Goal: Check status: Check status

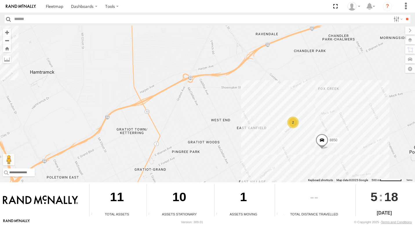
drag, startPoint x: 381, startPoint y: 139, endPoint x: 316, endPoint y: 120, distance: 67.9
click at [316, 120] on div "8850 2 8" at bounding box center [207, 104] width 415 height 156
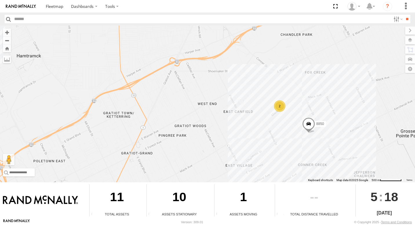
drag, startPoint x: 321, startPoint y: 141, endPoint x: 300, endPoint y: 115, distance: 33.3
click at [303, 117] on span at bounding box center [309, 125] width 13 height 16
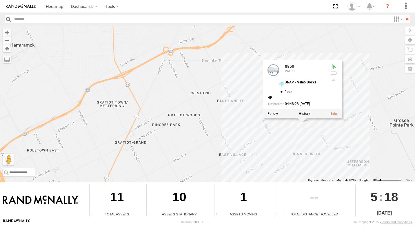
click at [229, 103] on div "8850 2 8 8850 VALEO JNAP - Valeo Docks 42.37589 , -82.96675 1 HP 04:48:28 10/01…" at bounding box center [207, 104] width 415 height 156
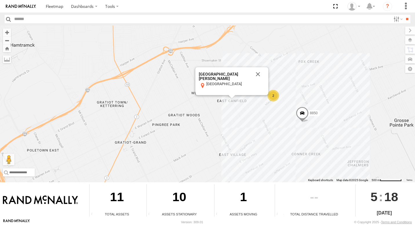
click at [275, 95] on div "2" at bounding box center [274, 96] width 12 height 12
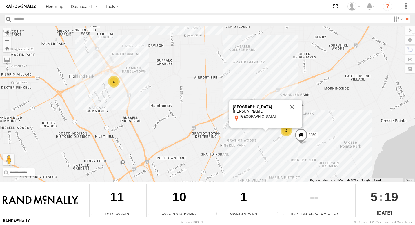
click at [114, 84] on div "8" at bounding box center [114, 82] width 12 height 12
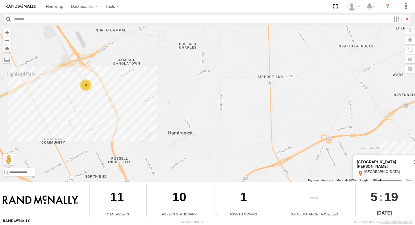
drag, startPoint x: 240, startPoint y: 122, endPoint x: 177, endPoint y: 106, distance: 65.0
click at [178, 106] on div "8850 8 East Canfield East Canfield Detroit, MI 48214 View on Google Maps" at bounding box center [207, 104] width 415 height 156
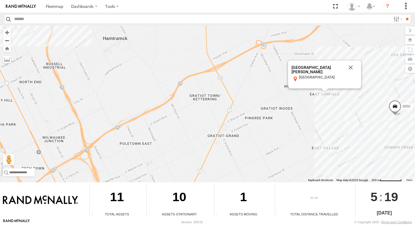
drag, startPoint x: 254, startPoint y: 140, endPoint x: 186, endPoint y: 50, distance: 112.9
click at [189, 44] on div "8850 8 East Canfield East Canfield Detroit, MI 48214 View on Google Maps" at bounding box center [207, 104] width 415 height 156
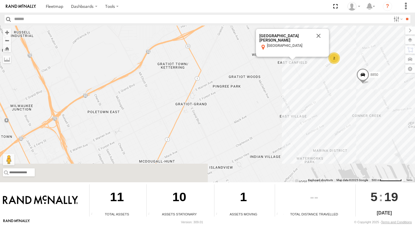
drag, startPoint x: 348, startPoint y: 166, endPoint x: 318, endPoint y: 134, distance: 43.5
click at [318, 134] on div "8850 8 2 East Canfield East Canfield Detroit, MI 48214 View on Google Maps" at bounding box center [207, 104] width 415 height 156
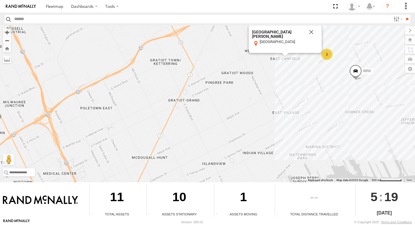
drag, startPoint x: 303, startPoint y: 128, endPoint x: 317, endPoint y: 152, distance: 28.2
click at [317, 152] on div "8850 8 2 East Canfield East Canfield Detroit, MI 48214 View on Google Maps" at bounding box center [207, 104] width 415 height 156
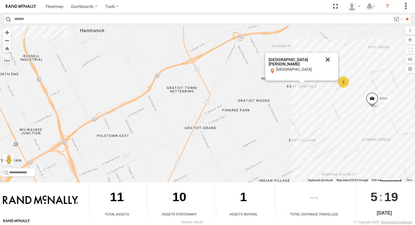
click at [330, 61] on button "Close" at bounding box center [328, 60] width 14 height 14
click at [345, 83] on div "2" at bounding box center [344, 82] width 12 height 12
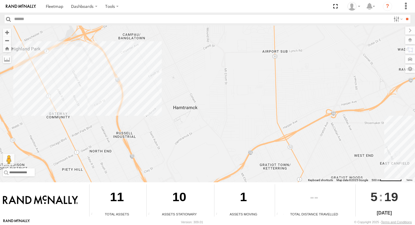
drag, startPoint x: 267, startPoint y: 131, endPoint x: 311, endPoint y: 158, distance: 51.6
click at [357, 188] on div "← Move left → Move right ↑ Move up ↓ Move down + Zoom in - Zoom out Home Jump l…" at bounding box center [207, 122] width 415 height 193
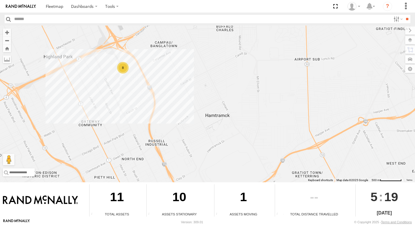
drag, startPoint x: 189, startPoint y: 116, endPoint x: 250, endPoint y: 106, distance: 62.1
click at [284, 140] on div "2 8 8850" at bounding box center [207, 104] width 415 height 156
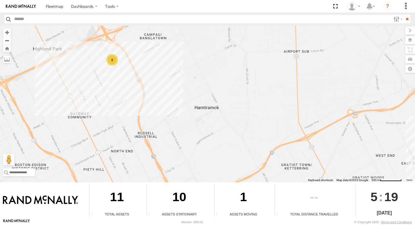
click at [111, 60] on div "8" at bounding box center [112, 60] width 12 height 12
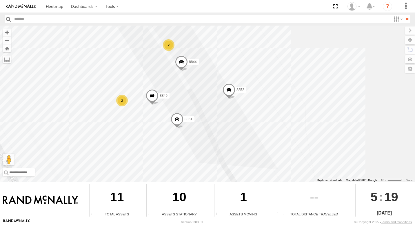
drag, startPoint x: 281, startPoint y: 76, endPoint x: 248, endPoint y: 57, distance: 37.4
click at [248, 57] on div "8850 2 2 8852 8851 8849 8844" at bounding box center [207, 104] width 415 height 156
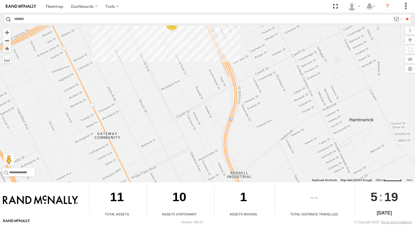
drag, startPoint x: 380, startPoint y: 115, endPoint x: 196, endPoint y: 32, distance: 201.3
click at [196, 32] on div "8850 8" at bounding box center [207, 104] width 415 height 156
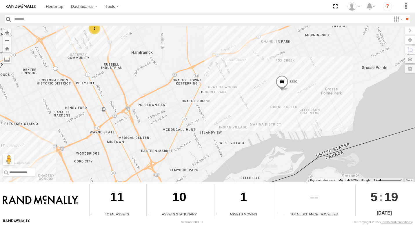
drag, startPoint x: 281, startPoint y: 85, endPoint x: 153, endPoint y: 85, distance: 128.2
click at [153, 85] on div "8850 8" at bounding box center [207, 104] width 415 height 156
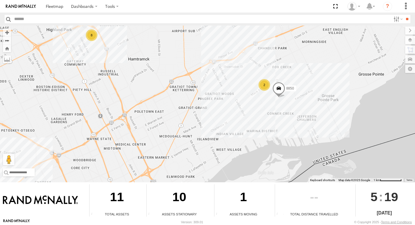
click at [265, 86] on div "2" at bounding box center [265, 85] width 12 height 12
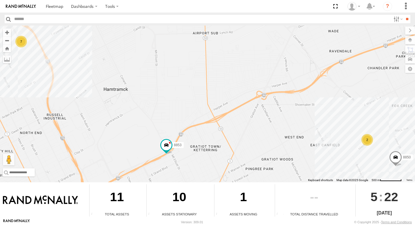
click at [370, 139] on div "2" at bounding box center [368, 140] width 12 height 12
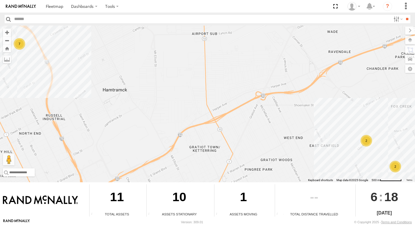
click at [396, 168] on div "2" at bounding box center [396, 166] width 12 height 12
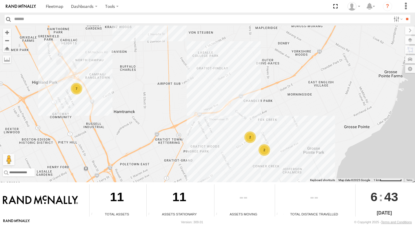
click at [79, 91] on div "7" at bounding box center [77, 89] width 12 height 12
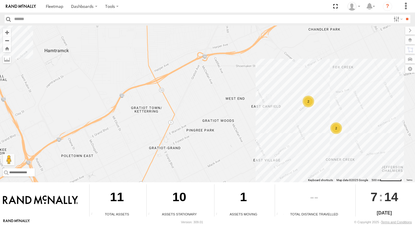
drag, startPoint x: 178, startPoint y: 51, endPoint x: 126, endPoint y: 30, distance: 55.8
click at [126, 30] on div "2 7 2" at bounding box center [207, 104] width 415 height 156
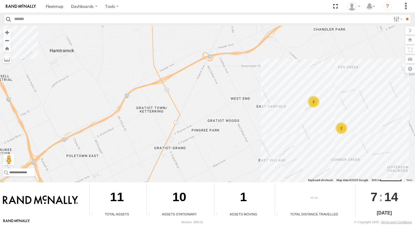
click at [338, 131] on div "2" at bounding box center [342, 128] width 12 height 12
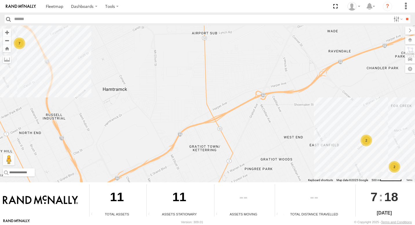
click at [369, 142] on div "2" at bounding box center [367, 140] width 12 height 12
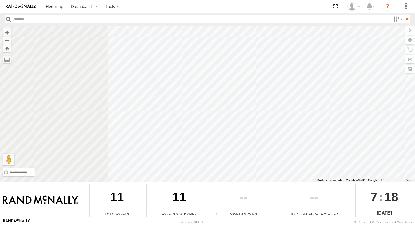
drag, startPoint x: 133, startPoint y: 103, endPoint x: 415, endPoint y: 118, distance: 282.7
click at [415, 118] on html "Dashboards" at bounding box center [207, 112] width 415 height 225
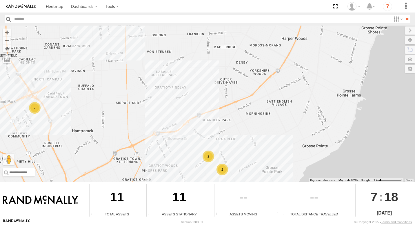
click at [33, 108] on div "7" at bounding box center [35, 108] width 12 height 12
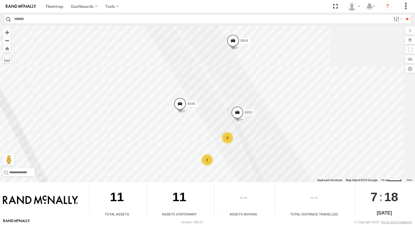
click at [205, 160] on div "2" at bounding box center [208, 160] width 12 height 12
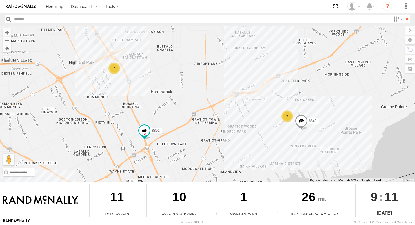
click at [289, 115] on div "2" at bounding box center [288, 116] width 12 height 12
